Goal: Information Seeking & Learning: Learn about a topic

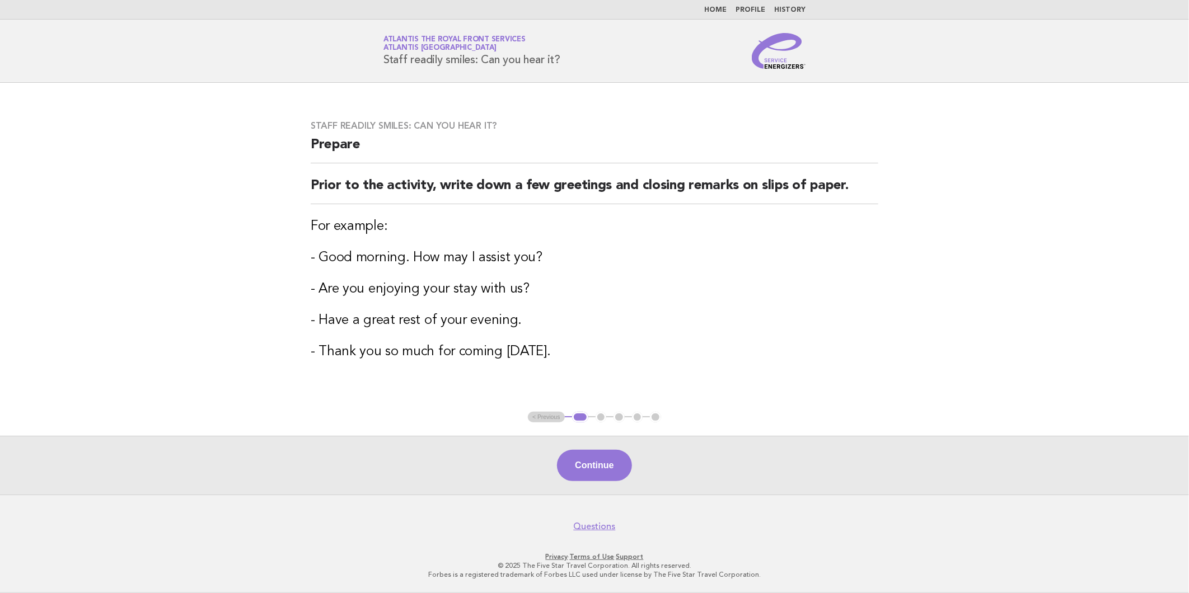
click at [711, 8] on link "Home" at bounding box center [715, 10] width 22 height 7
click at [807, 124] on h3 "Staff readily smiles: Can you hear it?" at bounding box center [595, 125] width 568 height 11
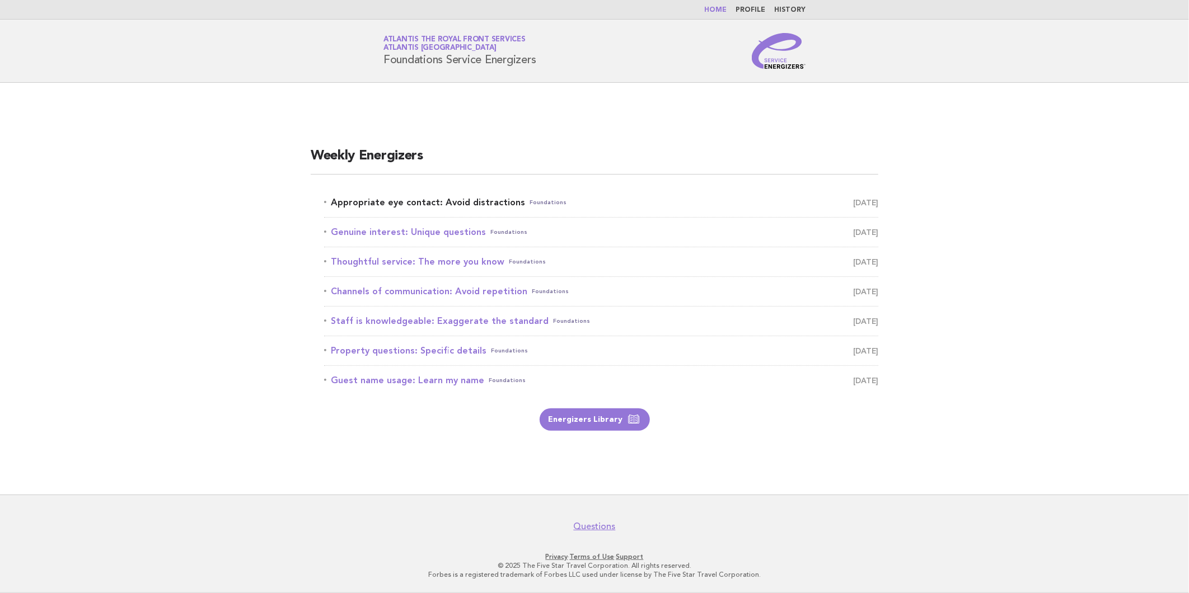
click at [451, 202] on link "Appropriate eye contact: Avoid distractions Foundations September 22" at bounding box center [601, 203] width 554 height 16
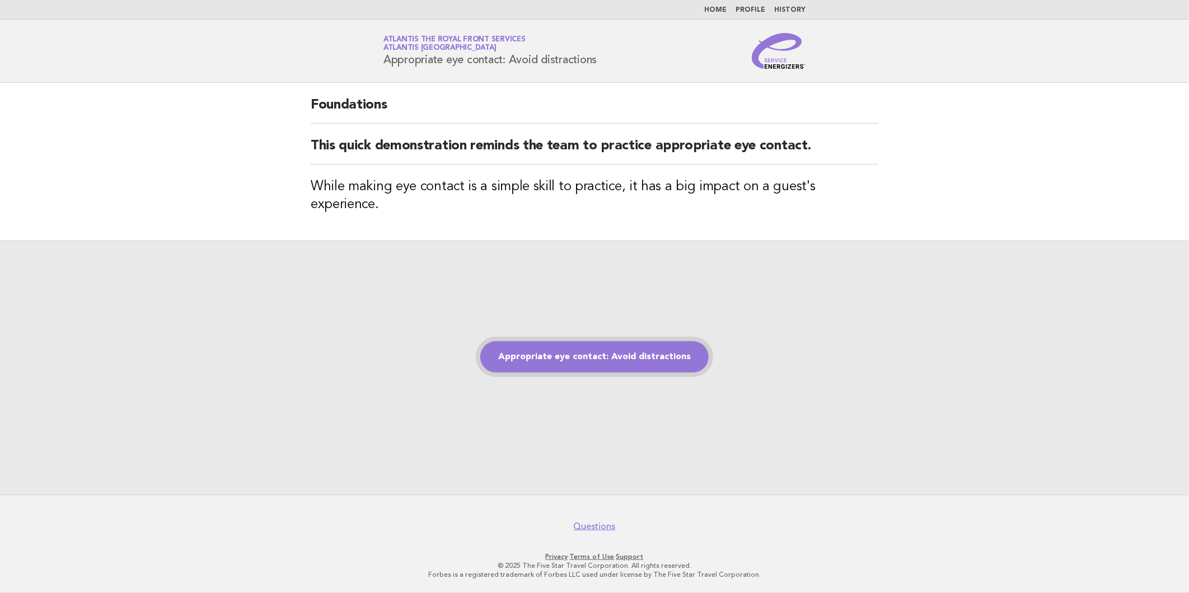
click at [601, 355] on link "Appropriate eye contact: Avoid distractions" at bounding box center [594, 356] width 228 height 31
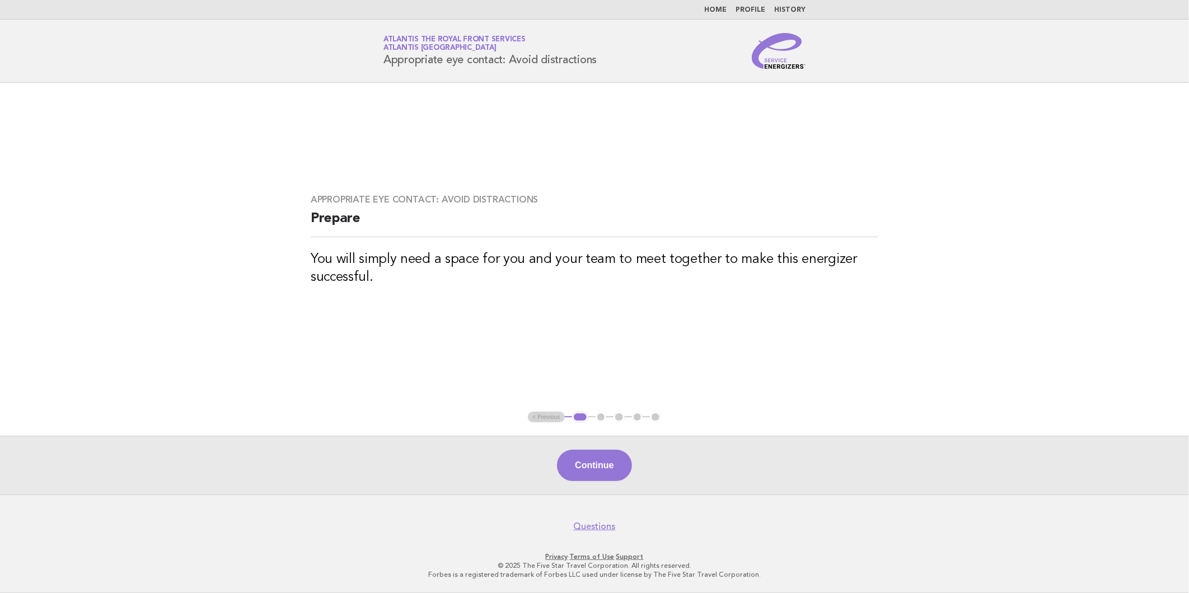
click at [599, 460] on button "Continue" at bounding box center [594, 465] width 74 height 31
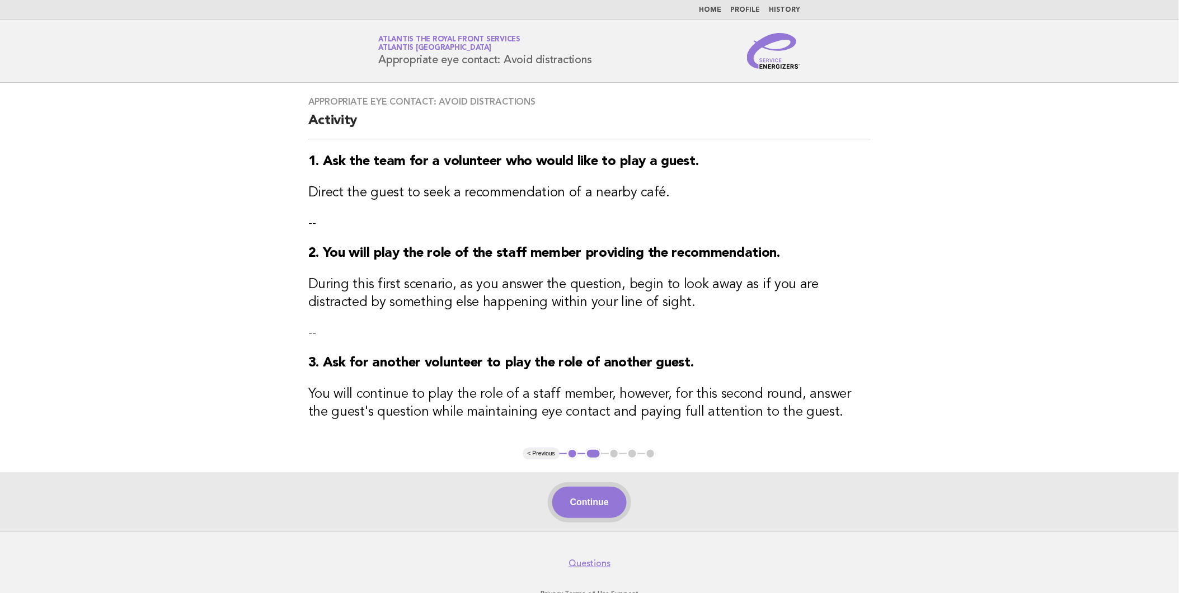
click at [616, 495] on button "Continue" at bounding box center [589, 502] width 74 height 31
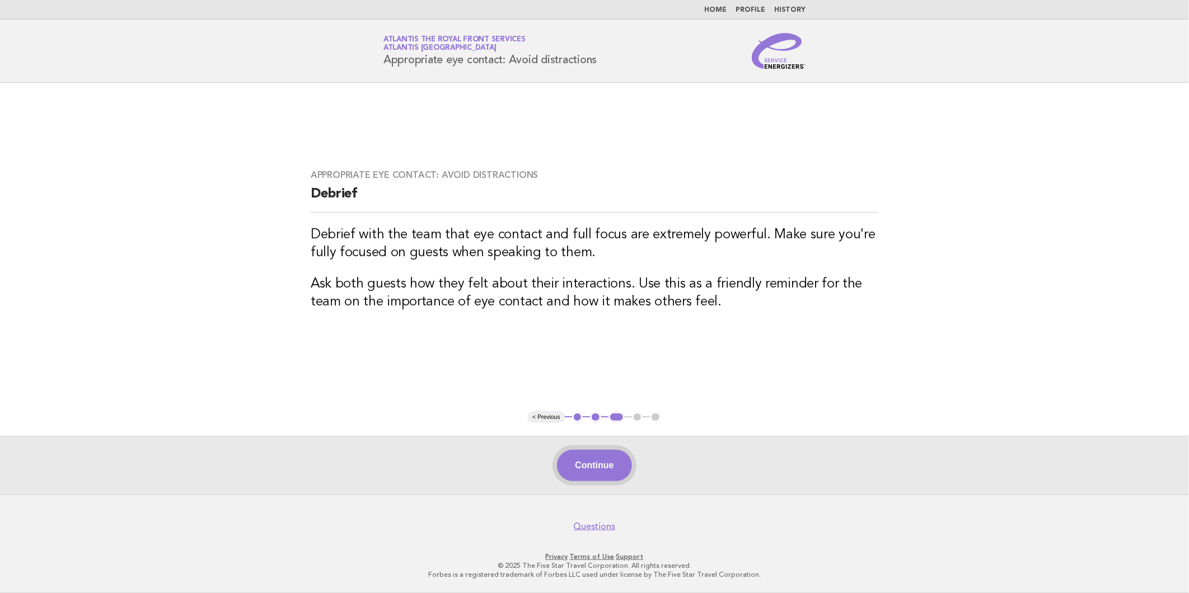
click at [591, 465] on button "Continue" at bounding box center [594, 465] width 74 height 31
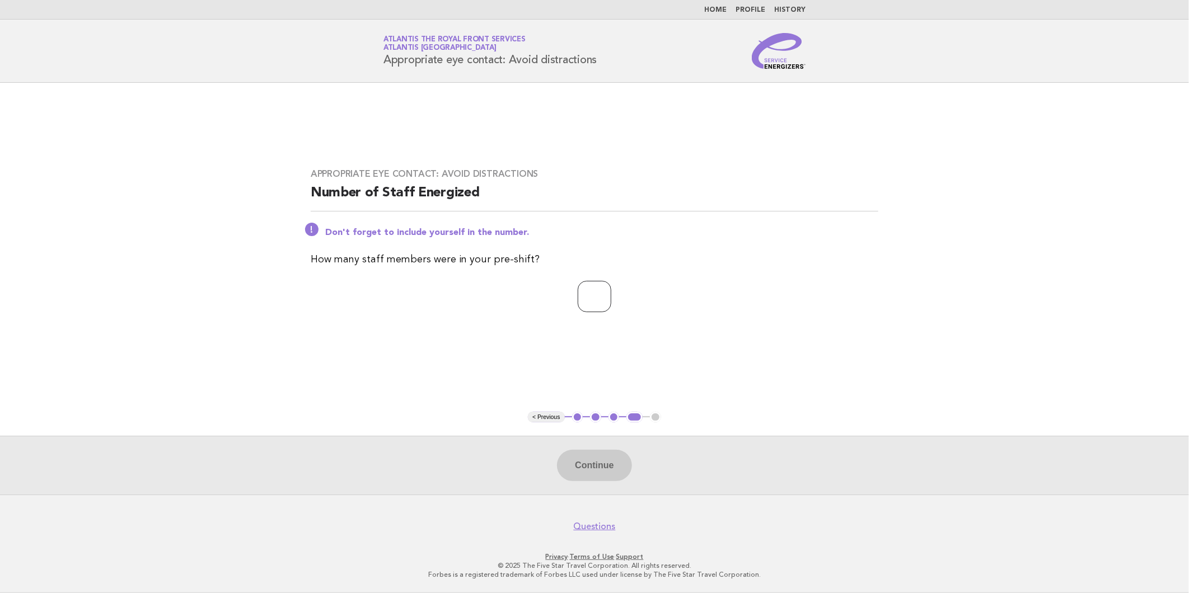
click at [578, 288] on input "number" at bounding box center [595, 296] width 34 height 31
type input "*"
click at [589, 465] on button "Continue" at bounding box center [594, 465] width 74 height 31
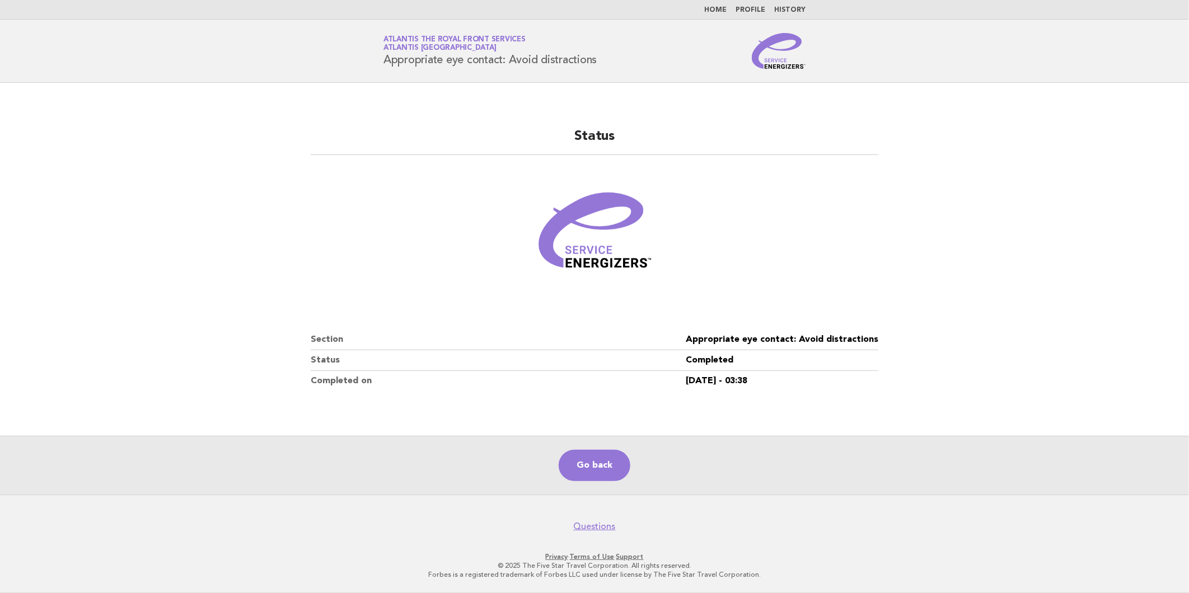
click at [860, 76] on header "Service Energizers Atlantis The Royal Front Services Atlantis Dubai Appropriate…" at bounding box center [594, 51] width 1189 height 63
click at [720, 7] on link "Home" at bounding box center [715, 10] width 22 height 7
